Goal: Task Accomplishment & Management: Manage account settings

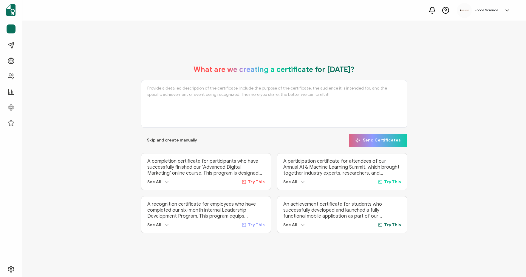
click at [165, 147] on div "What are we creating a certificate for [DATE]? Skip and create manually Send Ce…" at bounding box center [274, 149] width 266 height 168
click at [8, 72] on link "Recipients" at bounding box center [37, 76] width 67 height 12
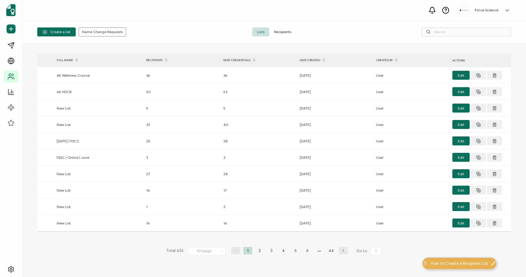
click at [283, 30] on span "Recipients" at bounding box center [282, 31] width 27 height 9
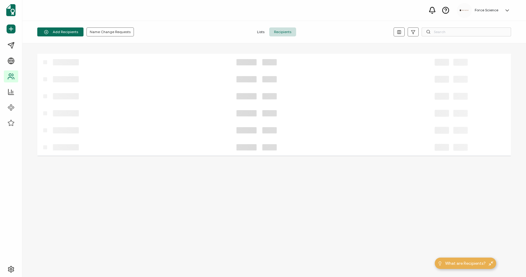
click at [430, 30] on icon at bounding box center [428, 32] width 4 height 4
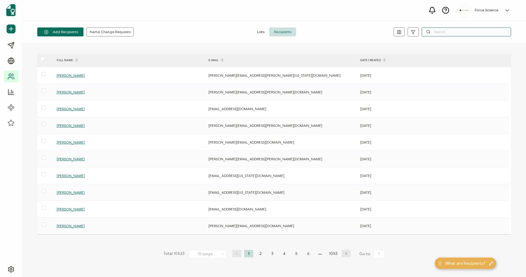
click at [450, 36] on input "text" at bounding box center [466, 31] width 89 height 9
paste input "[EMAIL_ADDRESS][DOMAIN_NAME]"
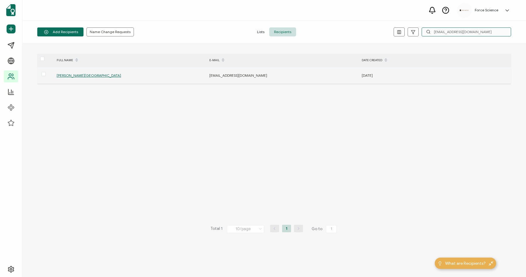
type input "[EMAIL_ADDRESS][DOMAIN_NAME]"
click at [81, 76] on span "[PERSON_NAME][GEOGRAPHIC_DATA]" at bounding box center [89, 75] width 64 height 4
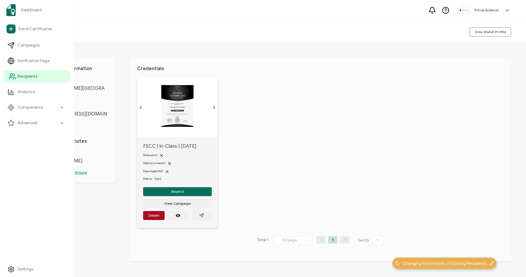
click at [17, 79] on link "Recipients" at bounding box center [37, 76] width 67 height 12
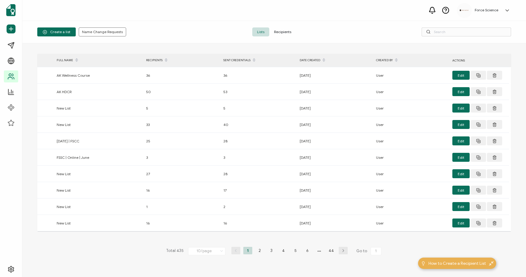
click at [288, 32] on span "Recipients" at bounding box center [282, 31] width 27 height 9
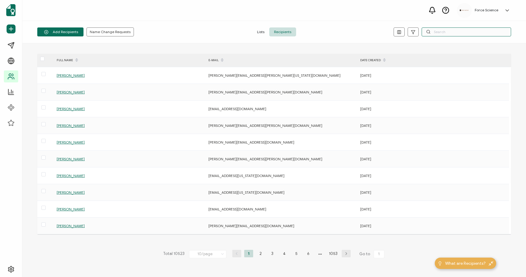
click at [454, 30] on input "text" at bounding box center [466, 31] width 89 height 9
paste input "[EMAIL_ADDRESS][DOMAIN_NAME]"
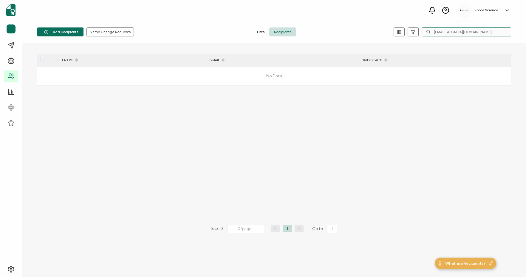
click at [471, 32] on input "[EMAIL_ADDRESS][DOMAIN_NAME]" at bounding box center [466, 31] width 89 height 9
paste input "aisy.[PERSON_NAME]@hayscounty"
click at [452, 31] on input "[EMAIL_ADDRESS][PERSON_NAME][DOMAIN_NAME]" at bounding box center [466, 31] width 89 height 9
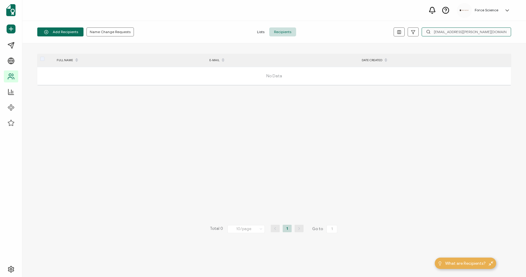
click at [452, 31] on input "[EMAIL_ADDRESS][PERSON_NAME][DOMAIN_NAME]" at bounding box center [466, 31] width 89 height 9
paste input "[PERSON_NAME].[PERSON_NAME]@[PERSON_NAME]"
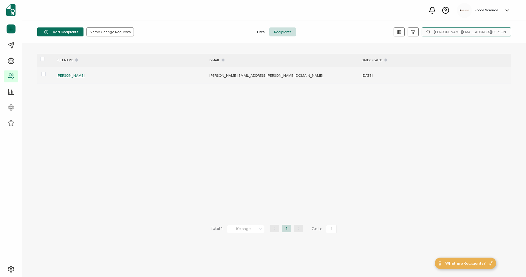
type input "[PERSON_NAME][EMAIL_ADDRESS][PERSON_NAME][DOMAIN_NAME]"
click at [66, 75] on span "[PERSON_NAME]" at bounding box center [71, 75] width 28 height 4
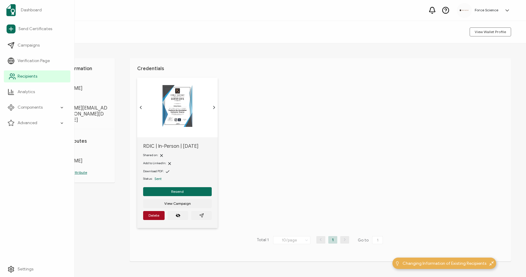
click at [15, 78] on icon at bounding box center [14, 78] width 1 height 2
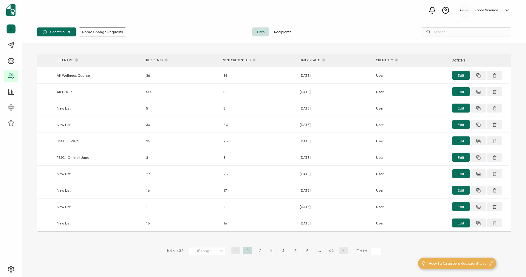
click at [284, 31] on span "Recipients" at bounding box center [282, 31] width 27 height 9
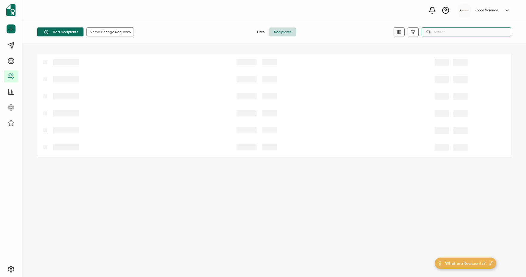
click at [466, 29] on input "text" at bounding box center [466, 31] width 89 height 9
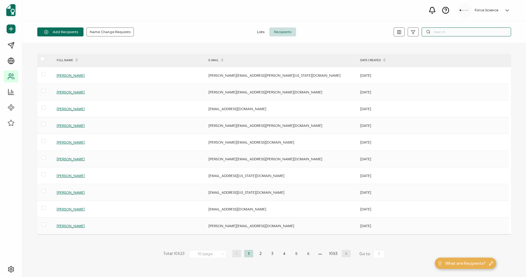
paste input "[EMAIL_ADDRESS][DOMAIN_NAME]"
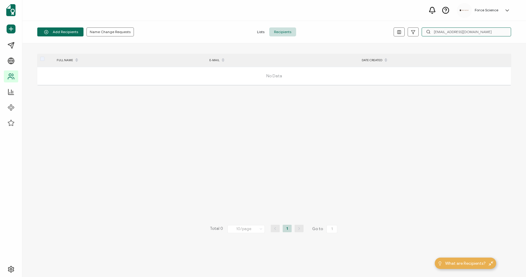
click at [446, 30] on input "[EMAIL_ADDRESS][DOMAIN_NAME]" at bounding box center [466, 31] width 89 height 9
paste input "[EMAIL_ADDRESS][DOMAIN_NAME]"
type input "[EMAIL_ADDRESS][DOMAIN_NAME]"
